Goal: Transaction & Acquisition: Purchase product/service

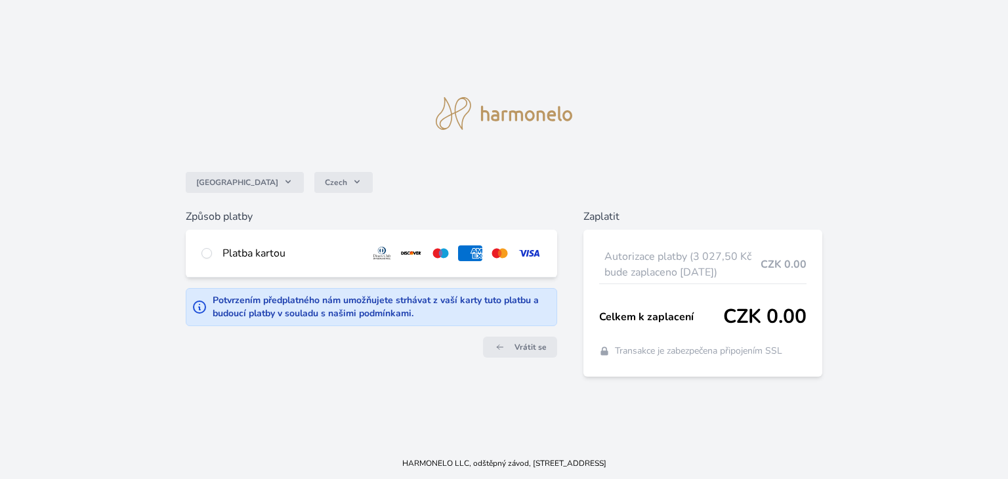
click at [284, 255] on div "Platba kartou" at bounding box center [291, 254] width 137 height 16
radio input "true"
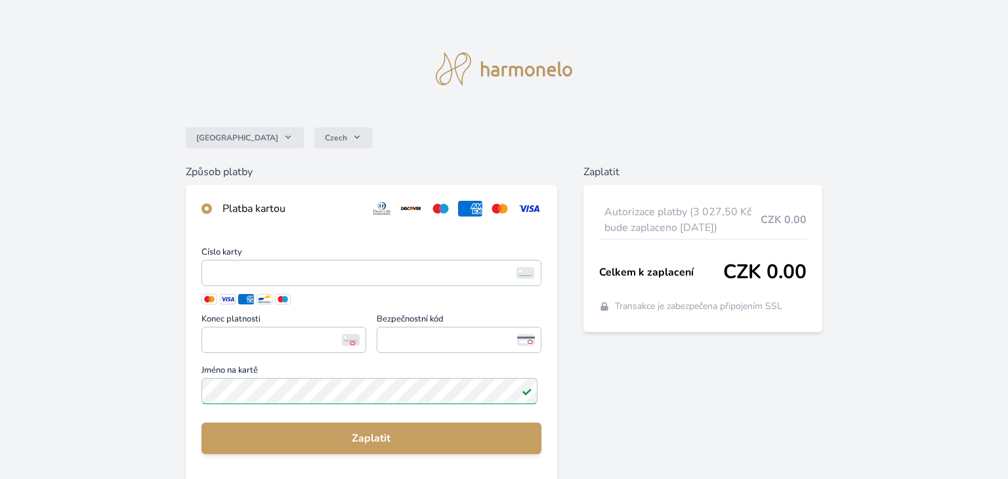
click at [205, 253] on span "Číslo karty" at bounding box center [372, 254] width 340 height 12
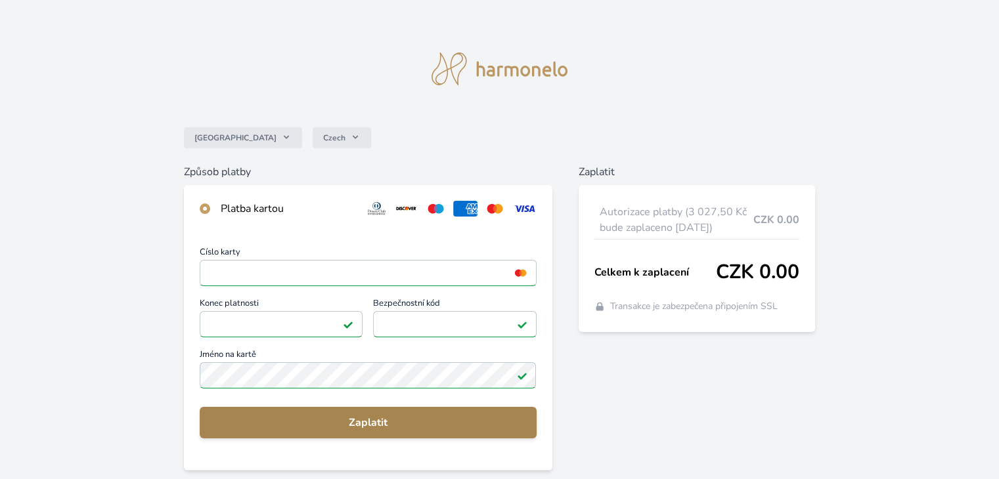
click at [243, 433] on button "Zaplatit" at bounding box center [368, 423] width 336 height 32
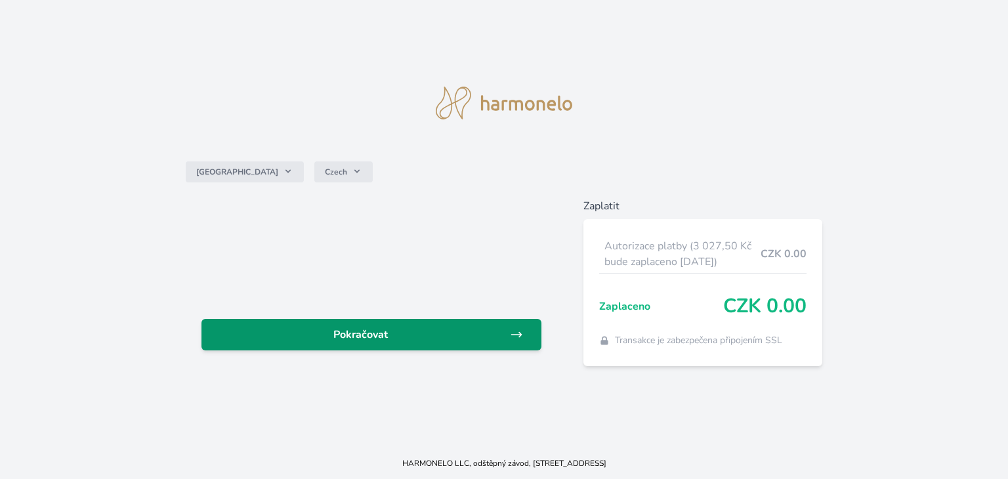
click at [411, 337] on span "Pokračovat" at bounding box center [361, 335] width 298 height 16
